Goal: Task Accomplishment & Management: Use online tool/utility

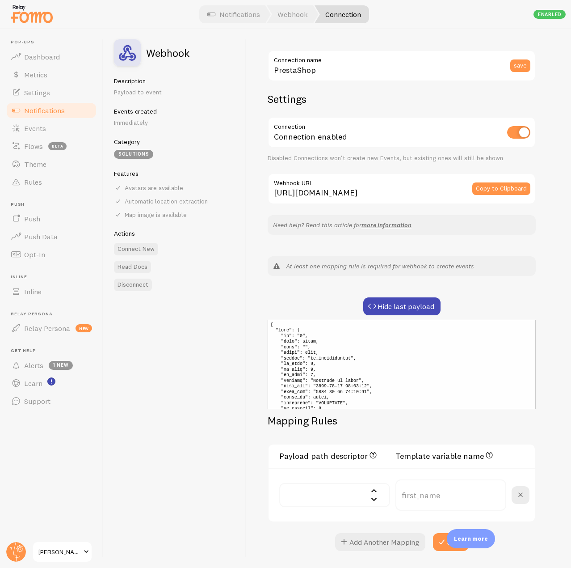
scroll to position [108, 0]
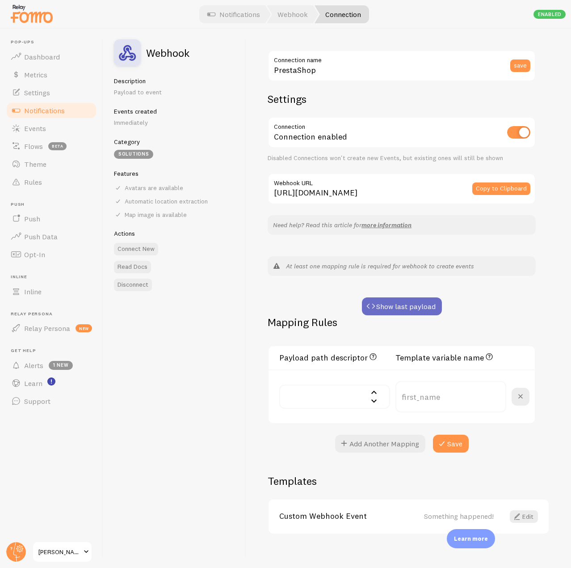
click at [400, 309] on button "Show last payload" at bounding box center [402, 306] width 80 height 18
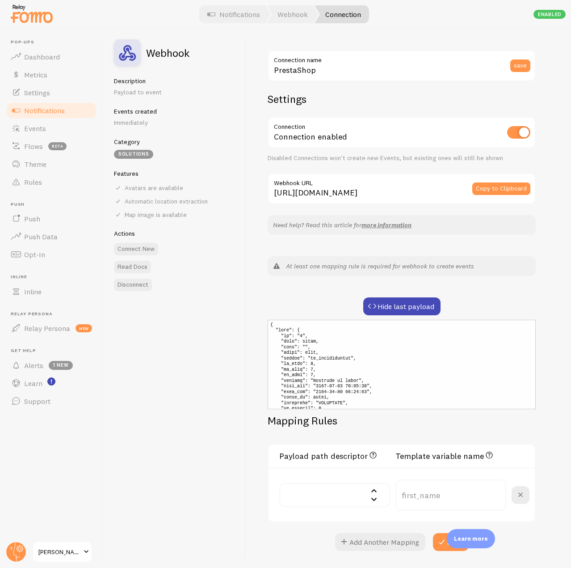
scroll to position [134, 0]
click at [344, 501] on input "text" at bounding box center [334, 495] width 111 height 24
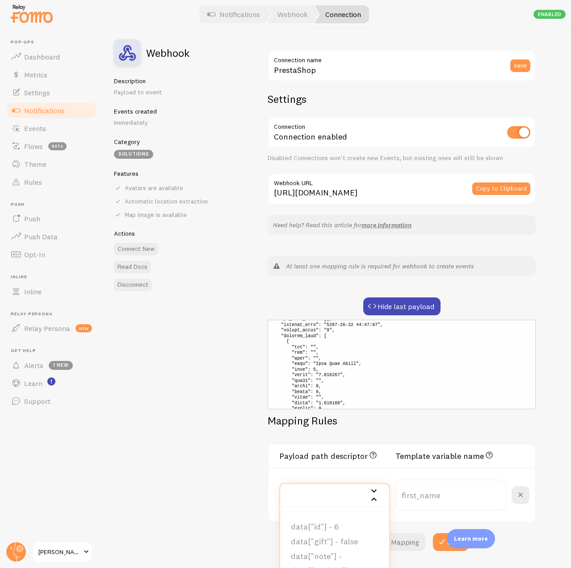
type input "name"
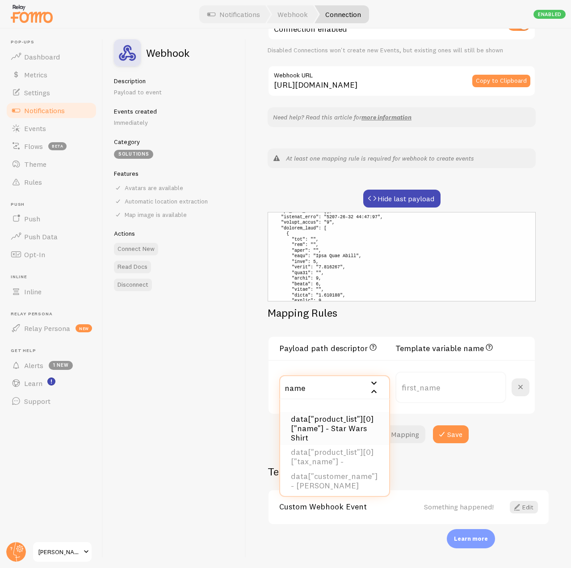
scroll to position [45, 0]
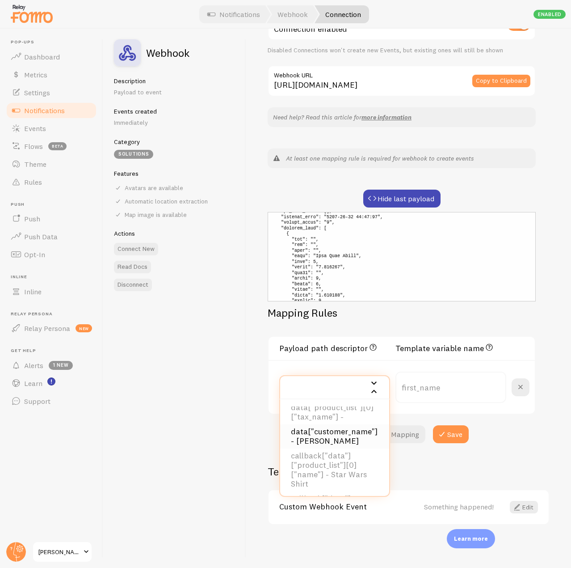
click at [335, 428] on li "data["customer_name"] - [PERSON_NAME]" at bounding box center [334, 436] width 109 height 24
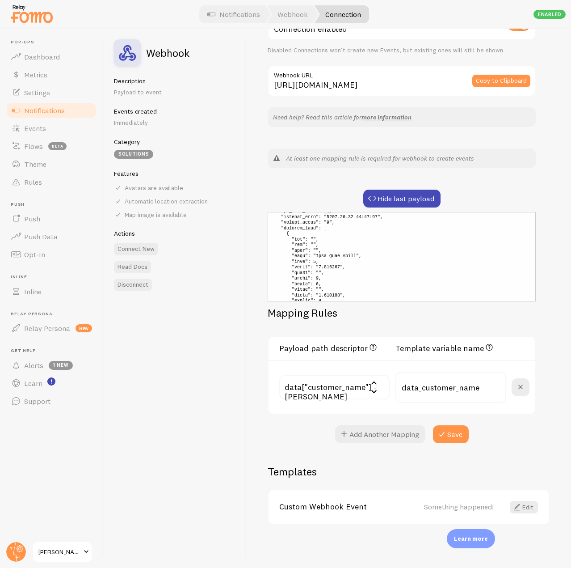
scroll to position [26, 0]
drag, startPoint x: 485, startPoint y: 391, endPoint x: 380, endPoint y: 389, distance: 104.6
click at [380, 389] on div "data["customer_name"] - [PERSON_NAME] data["id"] - 6 data["gift"] - false data[…" at bounding box center [404, 386] width 250 height 31
type input "first_name"
click at [389, 446] on div "PrestaShop Connection name save Settings Connection Connection enabled Disabled…" at bounding box center [408, 298] width 325 height 539
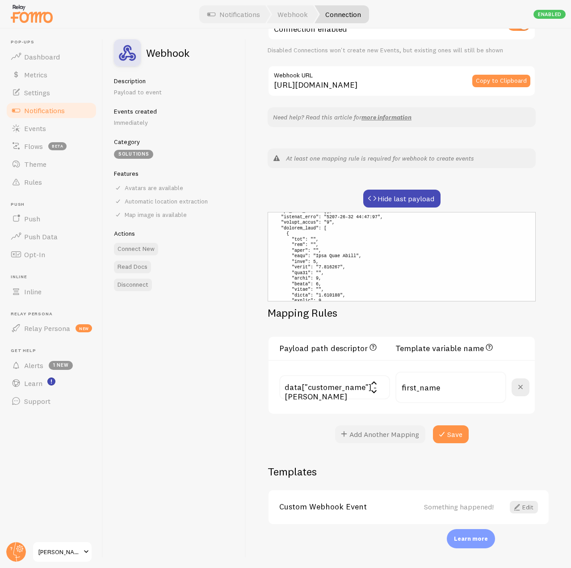
click at [385, 438] on button "Add Another Mapping" at bounding box center [380, 434] width 90 height 18
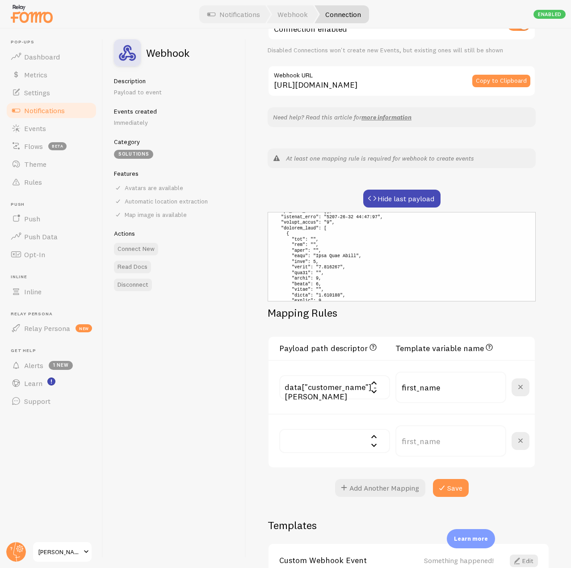
click at [337, 439] on input "text" at bounding box center [334, 441] width 111 height 24
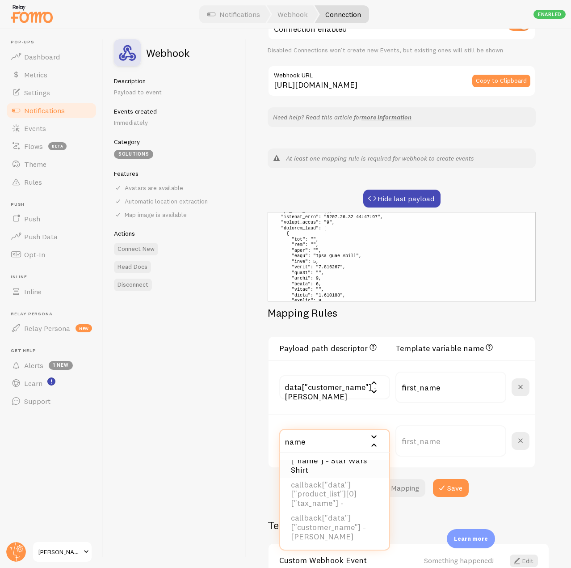
scroll to position [0, 0]
type input "name"
click at [330, 488] on li "data["product_list"][0]["name"] - Star Wars Shirt" at bounding box center [334, 482] width 109 height 34
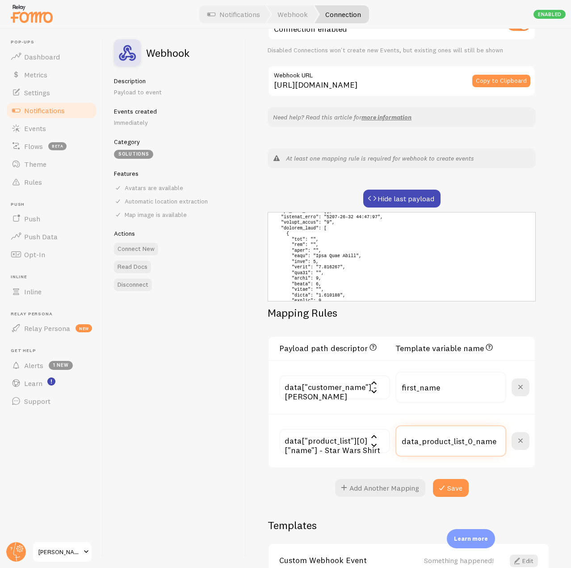
drag, startPoint x: 492, startPoint y: 436, endPoint x: 390, endPoint y: 440, distance: 102.4
click at [390, 440] on div "data["product_list"][0]["name"] - Star Wars Shirt data["id"] - 6 data["gift"] -…" at bounding box center [404, 440] width 250 height 31
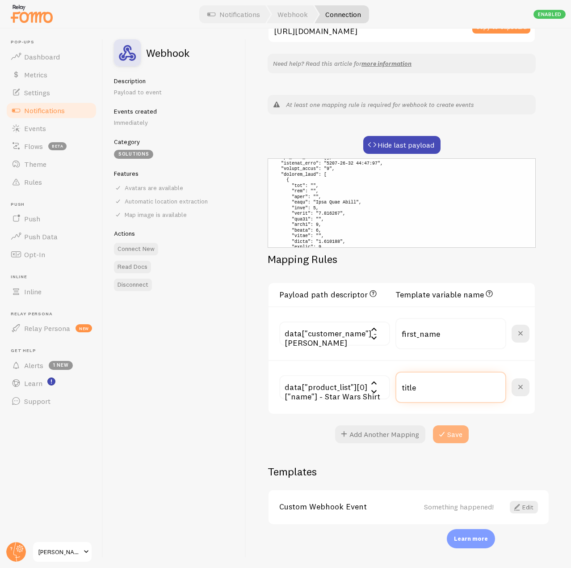
type input "title"
click at [451, 434] on button "Save" at bounding box center [451, 434] width 36 height 18
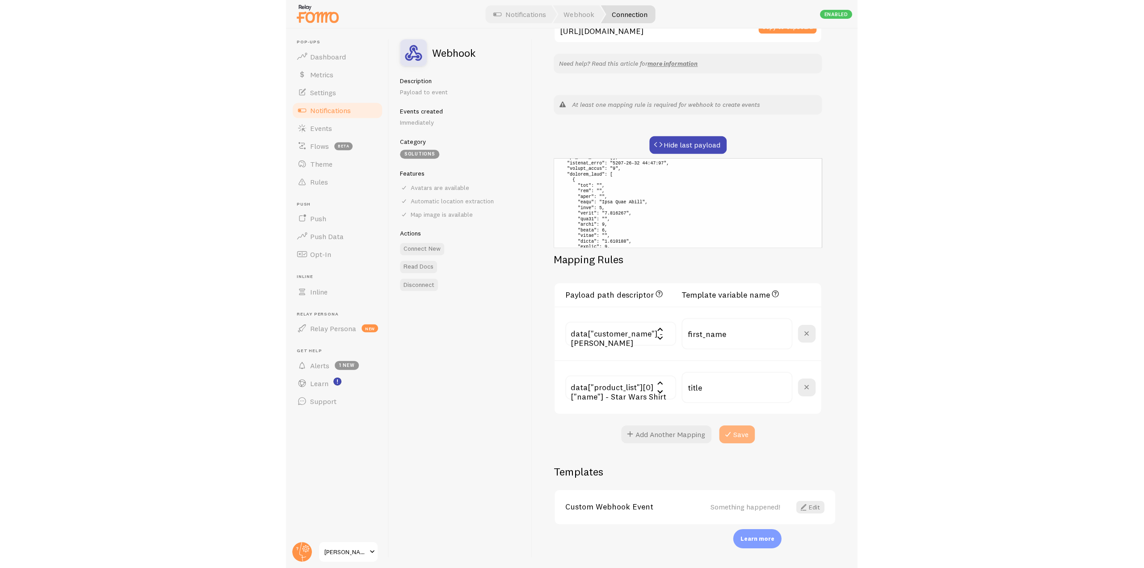
scroll to position [0, 0]
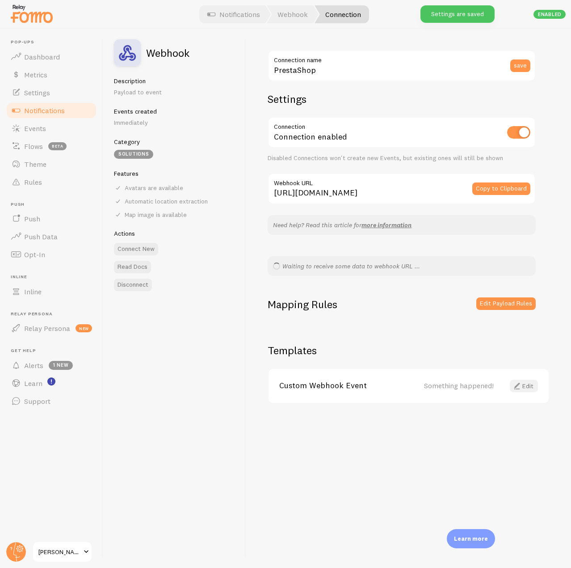
click at [534, 383] on link "Edit" at bounding box center [524, 385] width 28 height 13
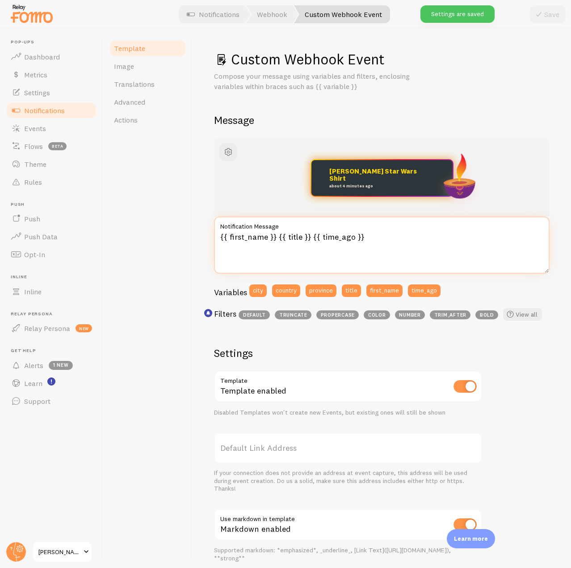
click at [276, 236] on textarea "{{ first_name }} {{ title }} {{ time_ago }}" at bounding box center [382, 244] width 336 height 57
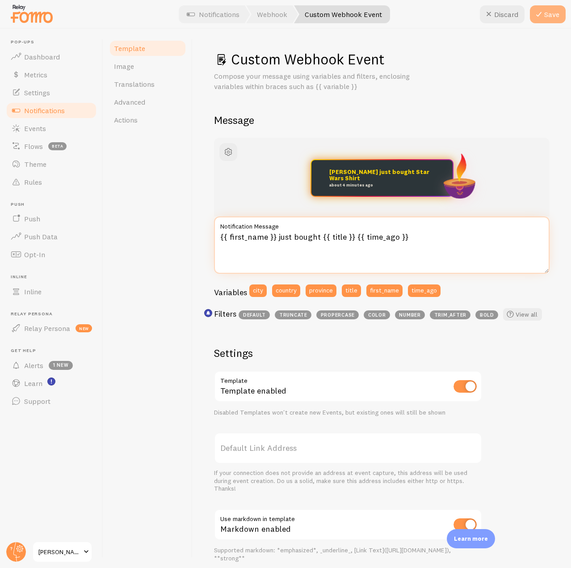
type textarea "{{ first_name }} just bought {{ title }} {{ time_ago }}"
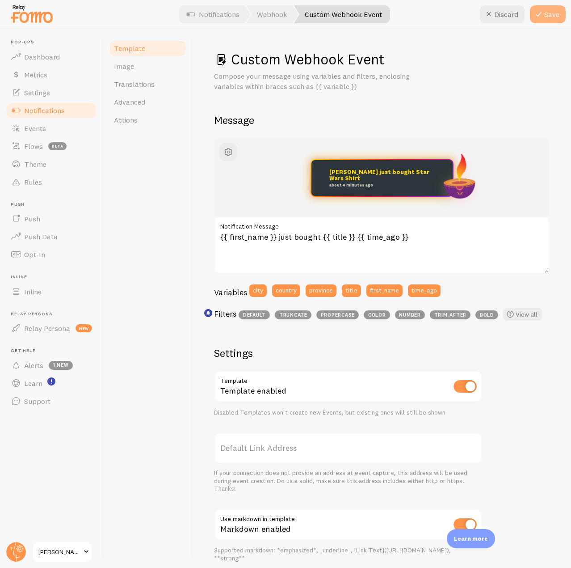
click at [547, 16] on button "Save" at bounding box center [548, 14] width 36 height 18
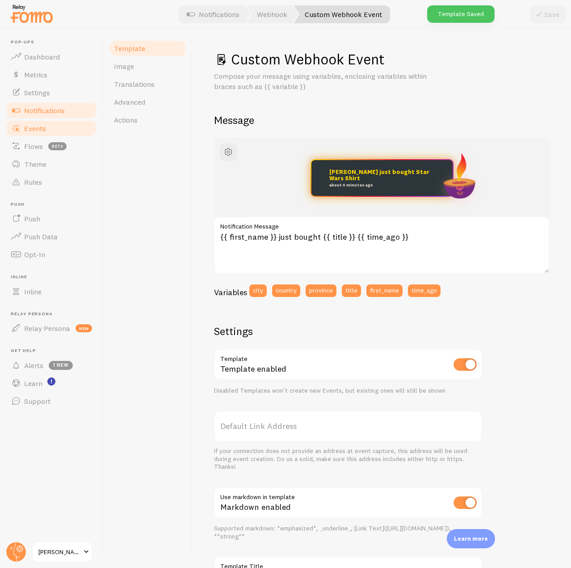
click at [52, 132] on link "Events" at bounding box center [51, 128] width 92 height 18
